Goal: Information Seeking & Learning: Learn about a topic

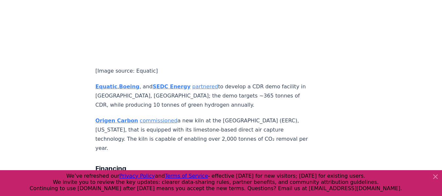
scroll to position [780, 0]
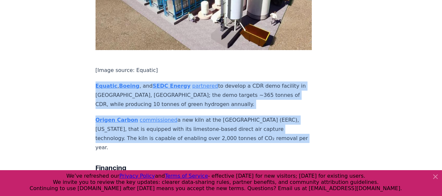
drag, startPoint x: 97, startPoint y: 89, endPoint x: 99, endPoint y: 95, distance: 5.8
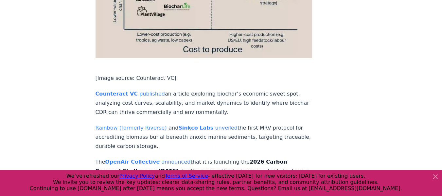
scroll to position [1391, 0]
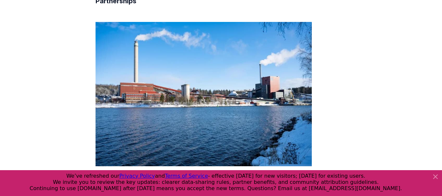
scroll to position [355, 0]
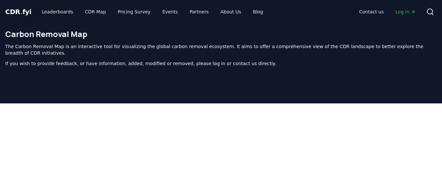
scroll to position [208, 0]
